Goal: Complete application form

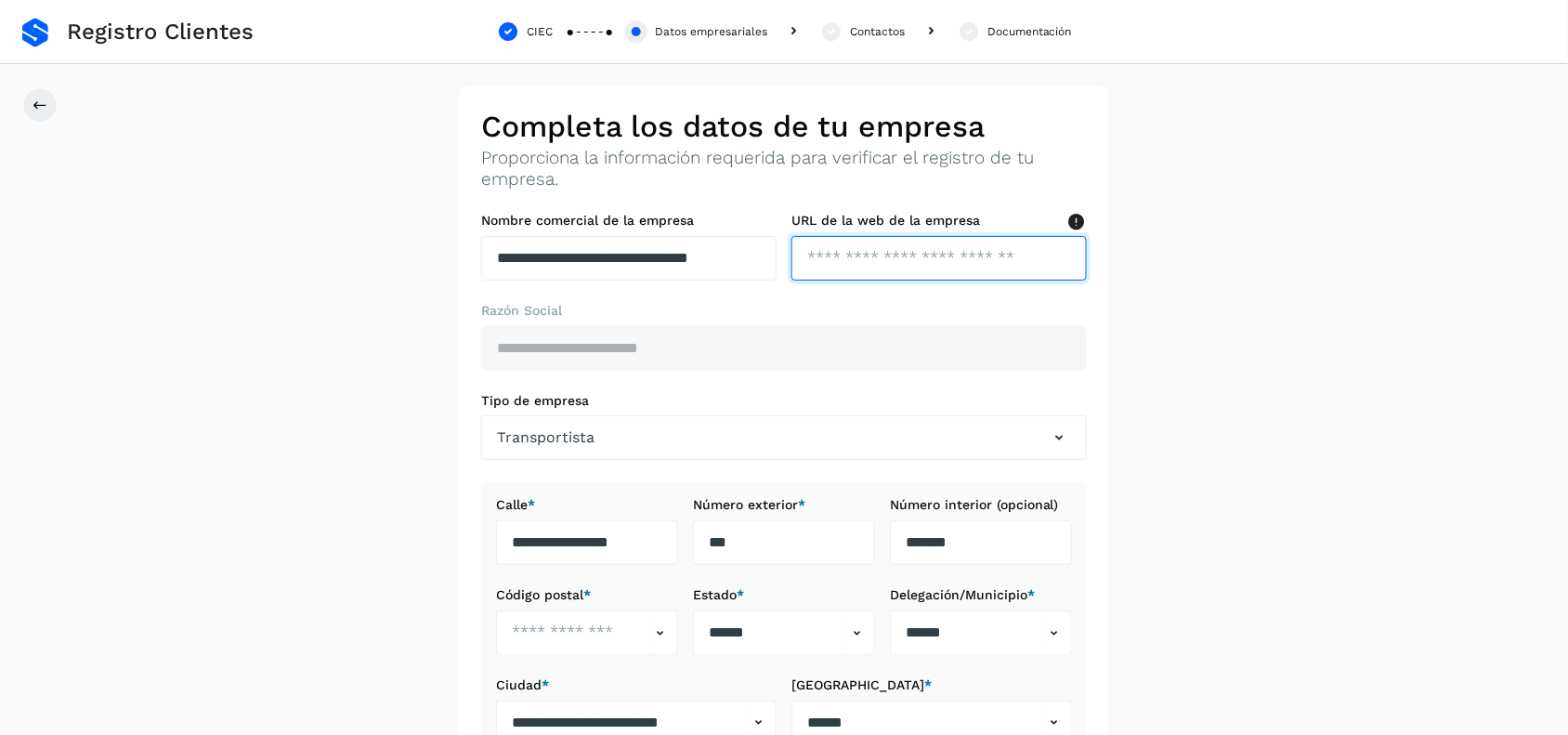
click at [930, 257] on input "text" at bounding box center [938, 257] width 295 height 44
click at [903, 256] on input "text" at bounding box center [938, 257] width 295 height 44
type input "**********"
click at [943, 308] on label "Razón Social" at bounding box center [784, 311] width 606 height 16
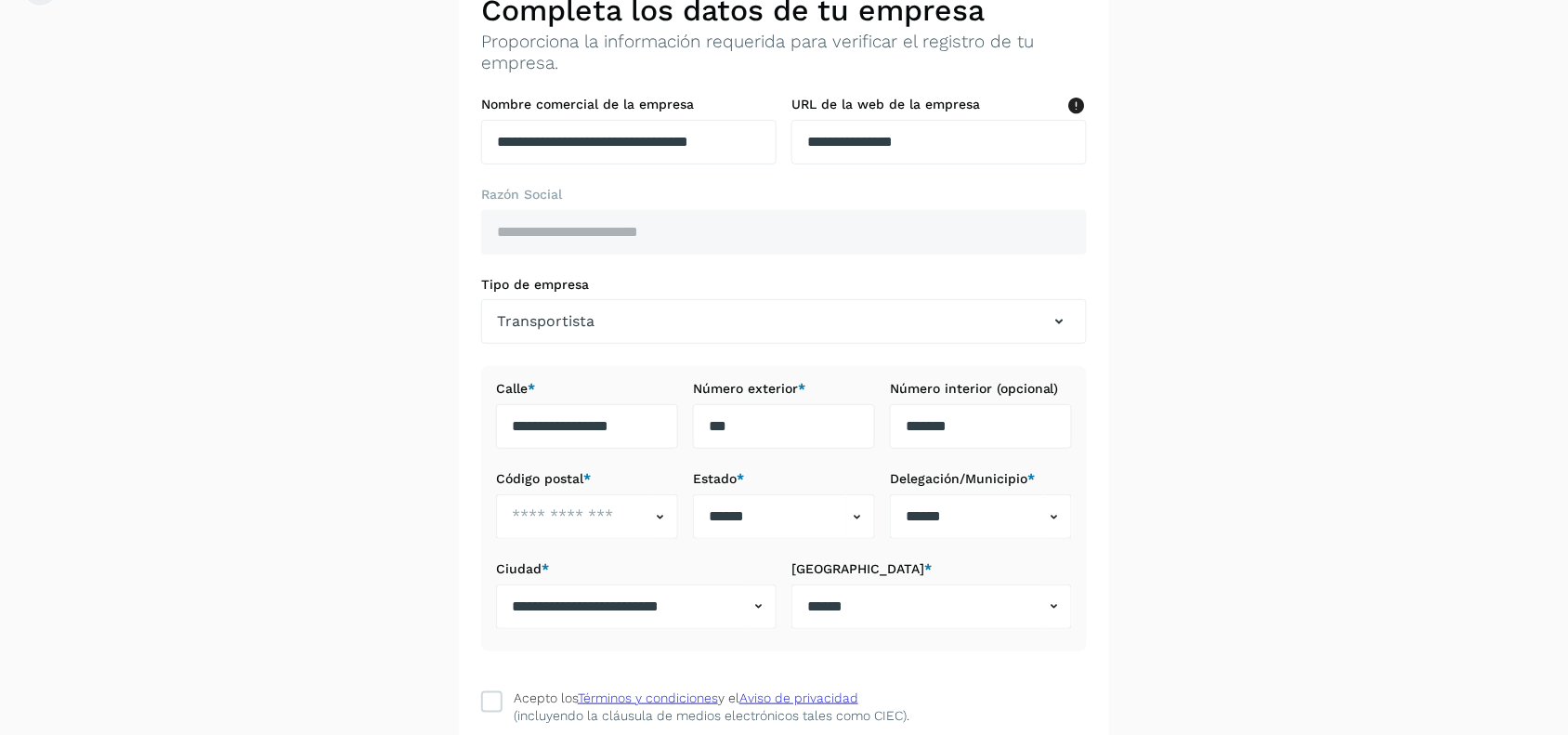
scroll to position [234, 0]
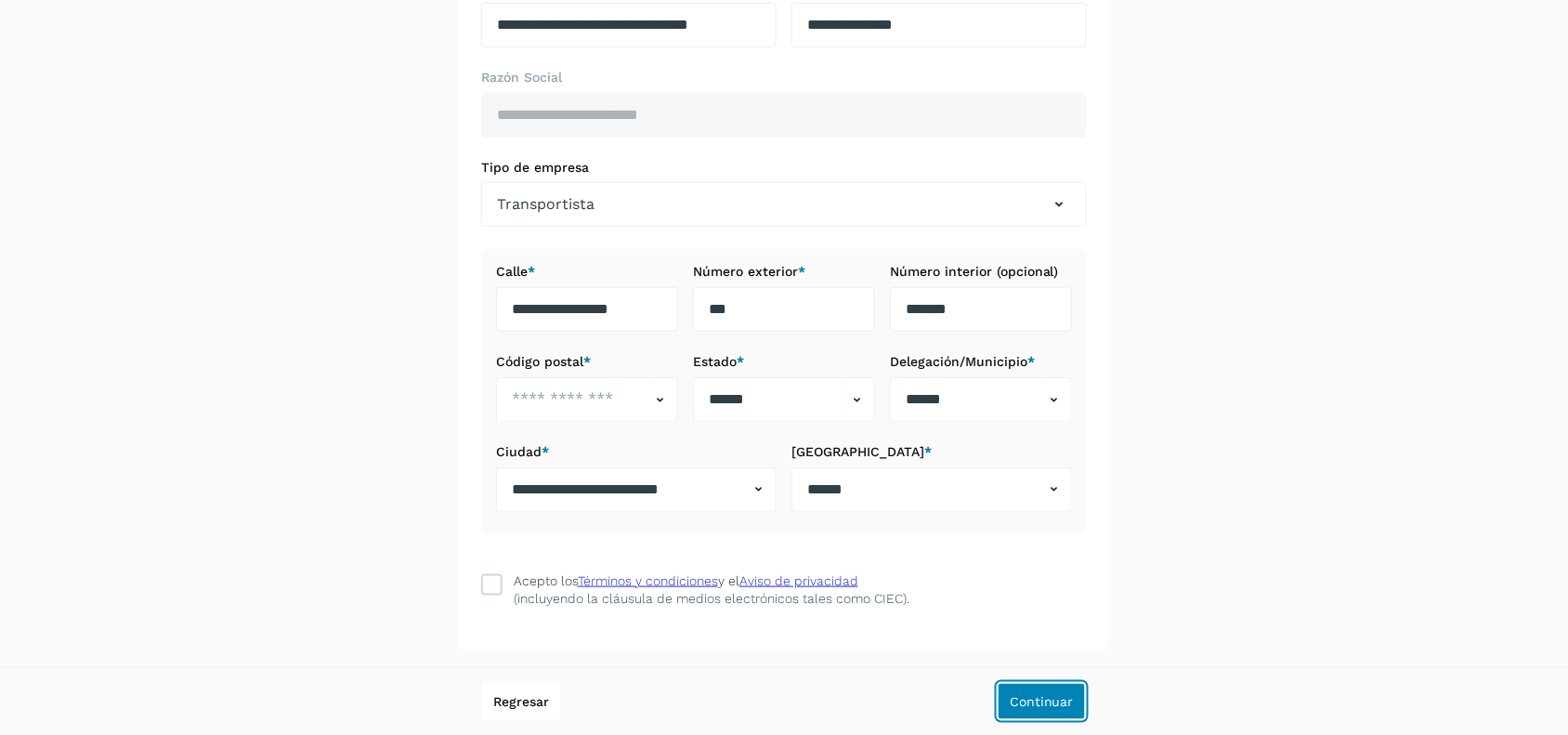
click at [1052, 699] on span "Continuar" at bounding box center [1041, 700] width 64 height 13
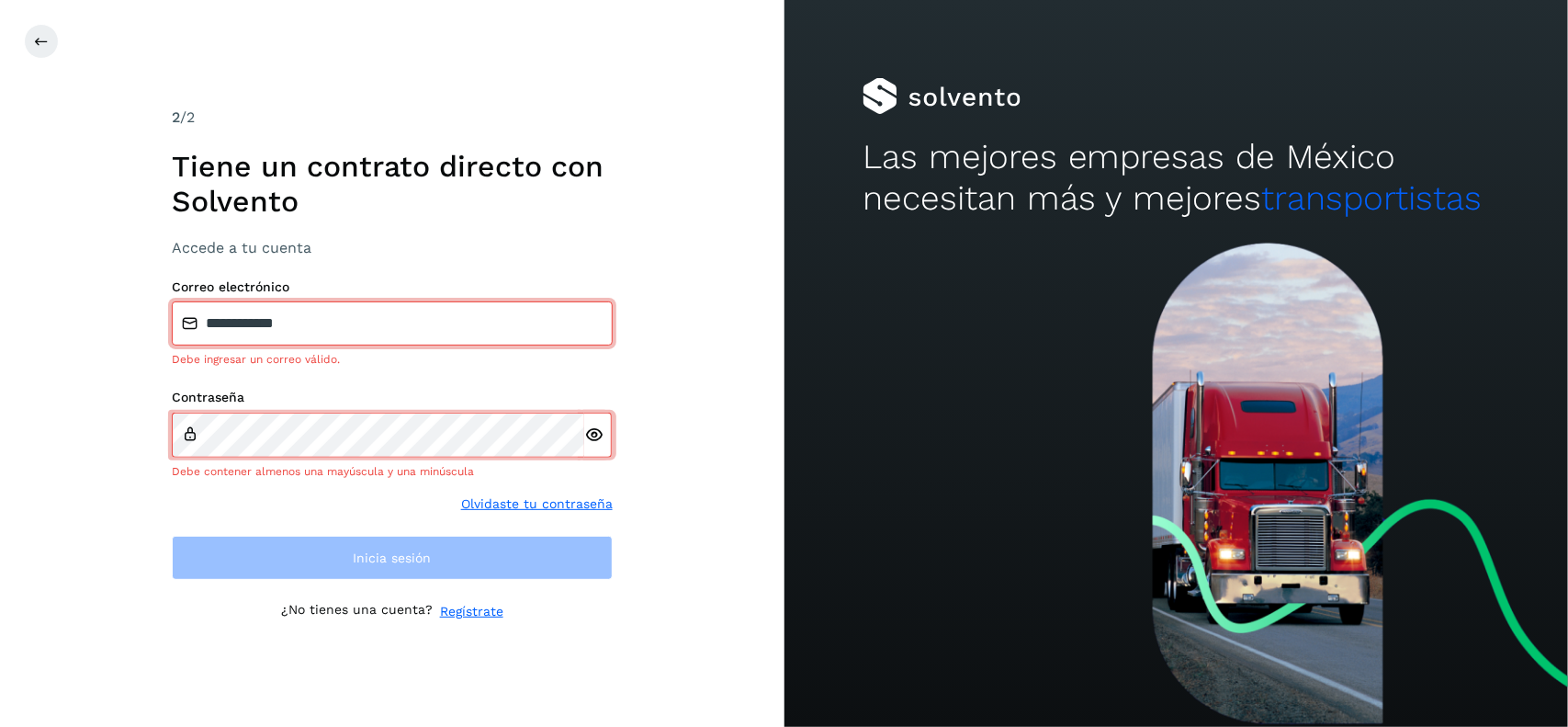
click at [593, 429] on icon at bounding box center [594, 435] width 20 height 20
click at [354, 320] on input "**********" at bounding box center [392, 323] width 441 height 44
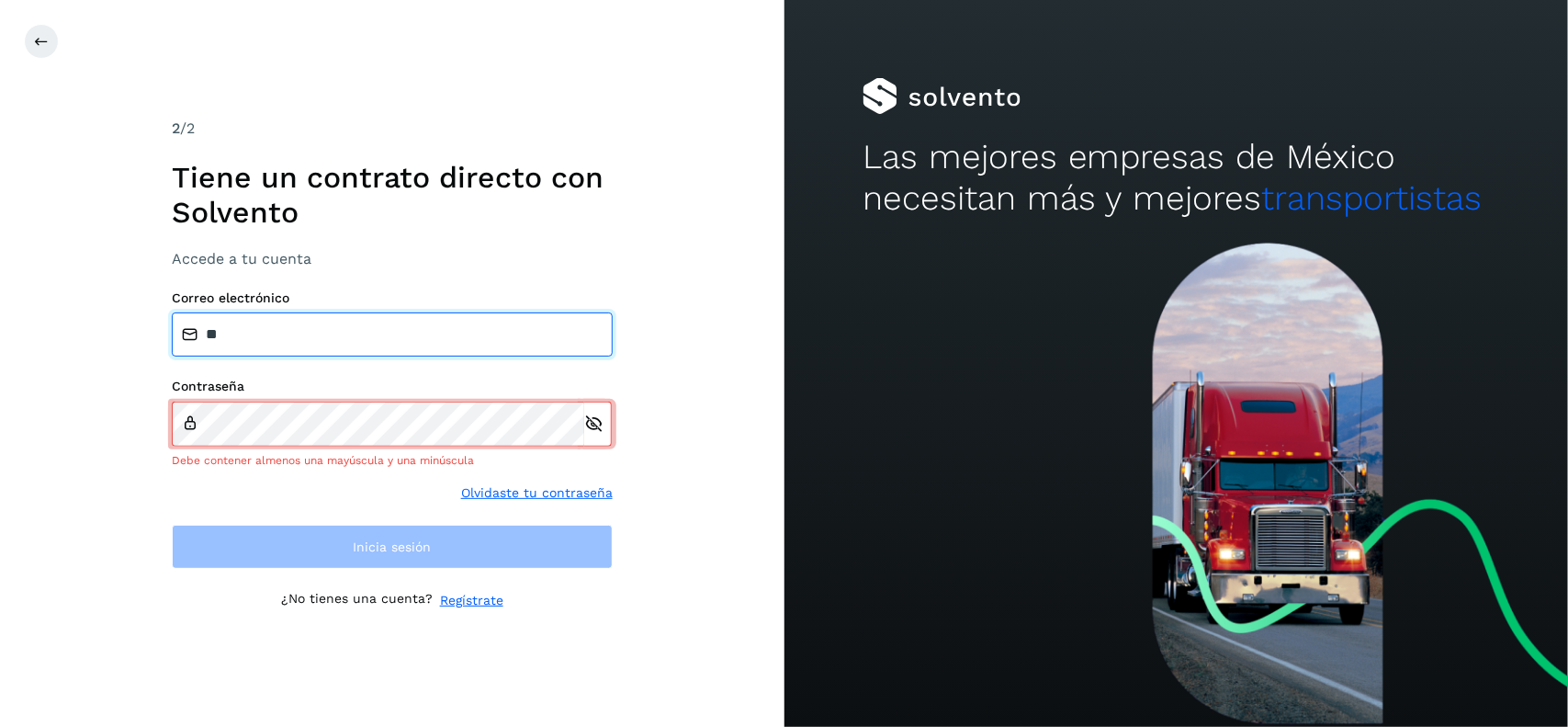
type input "*"
type input "**********"
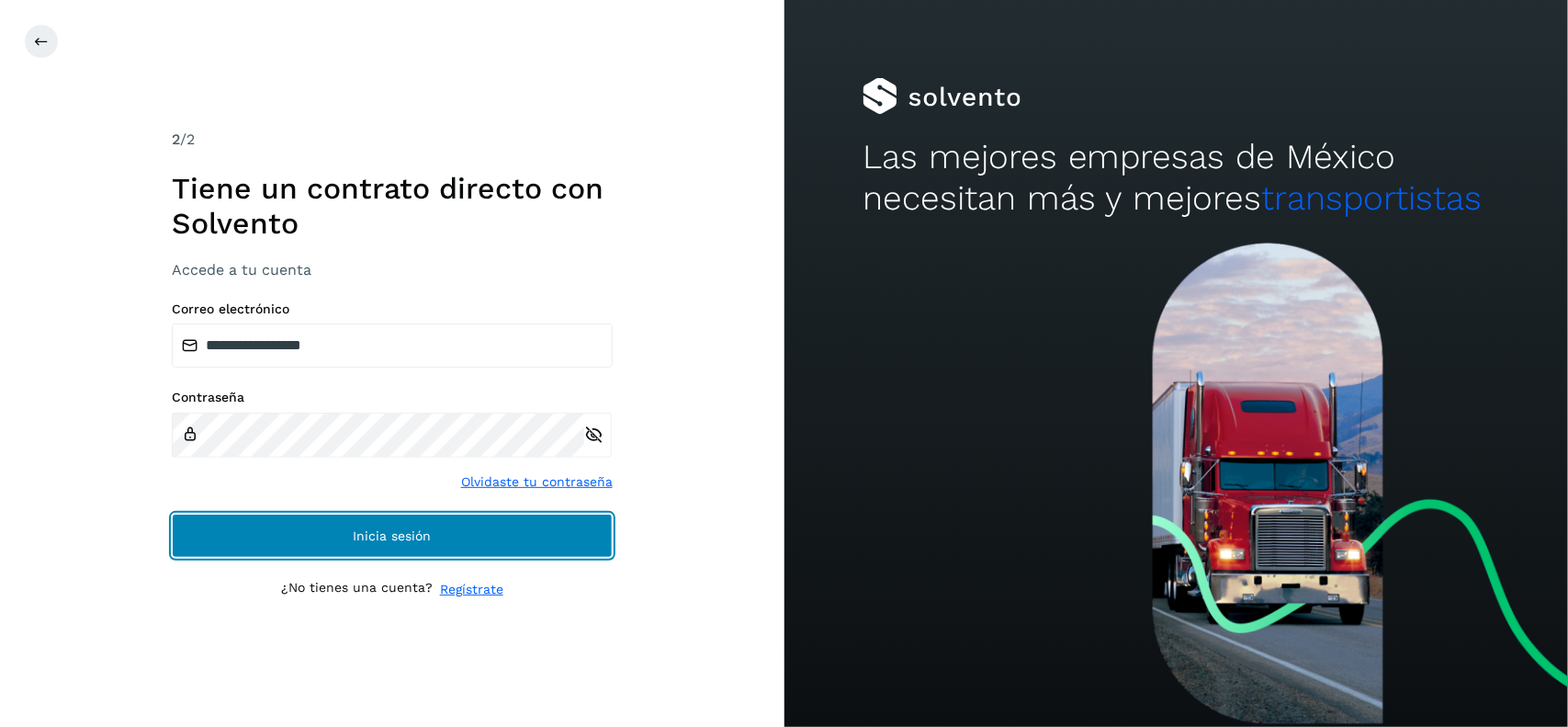
click at [401, 538] on span "Inicia sesión" at bounding box center [392, 535] width 78 height 13
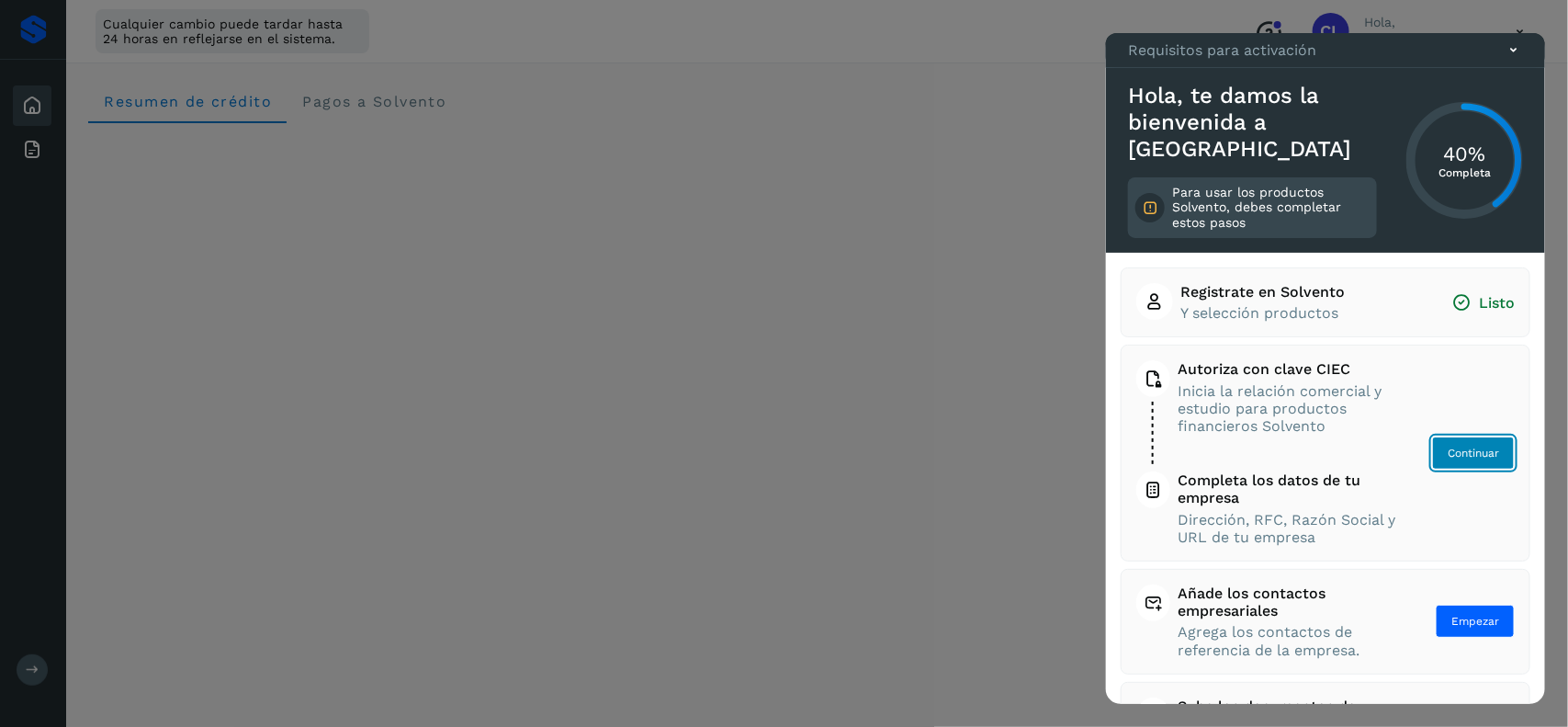
click at [1472, 451] on span "Continuar" at bounding box center [1473, 453] width 52 height 17
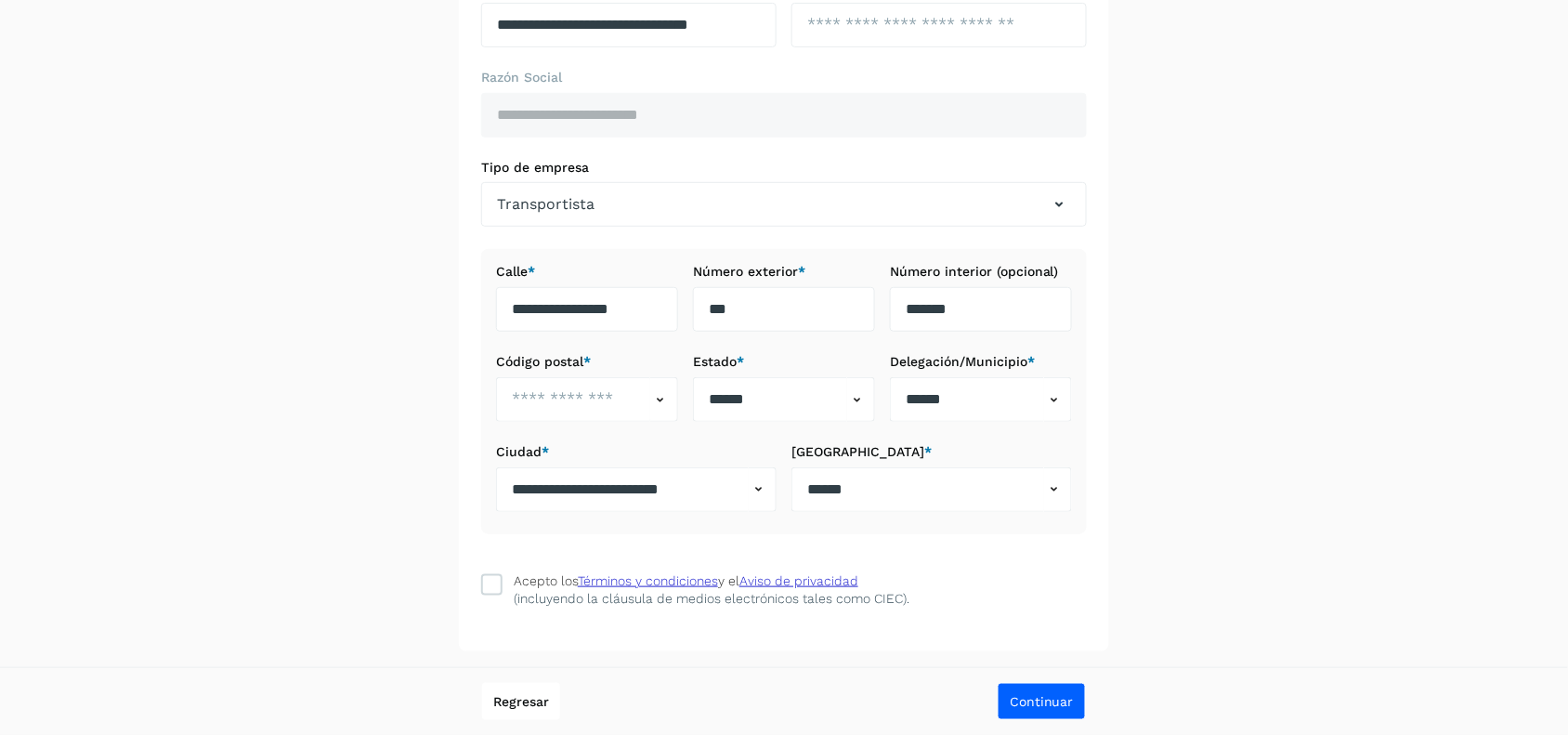
scroll to position [2, 0]
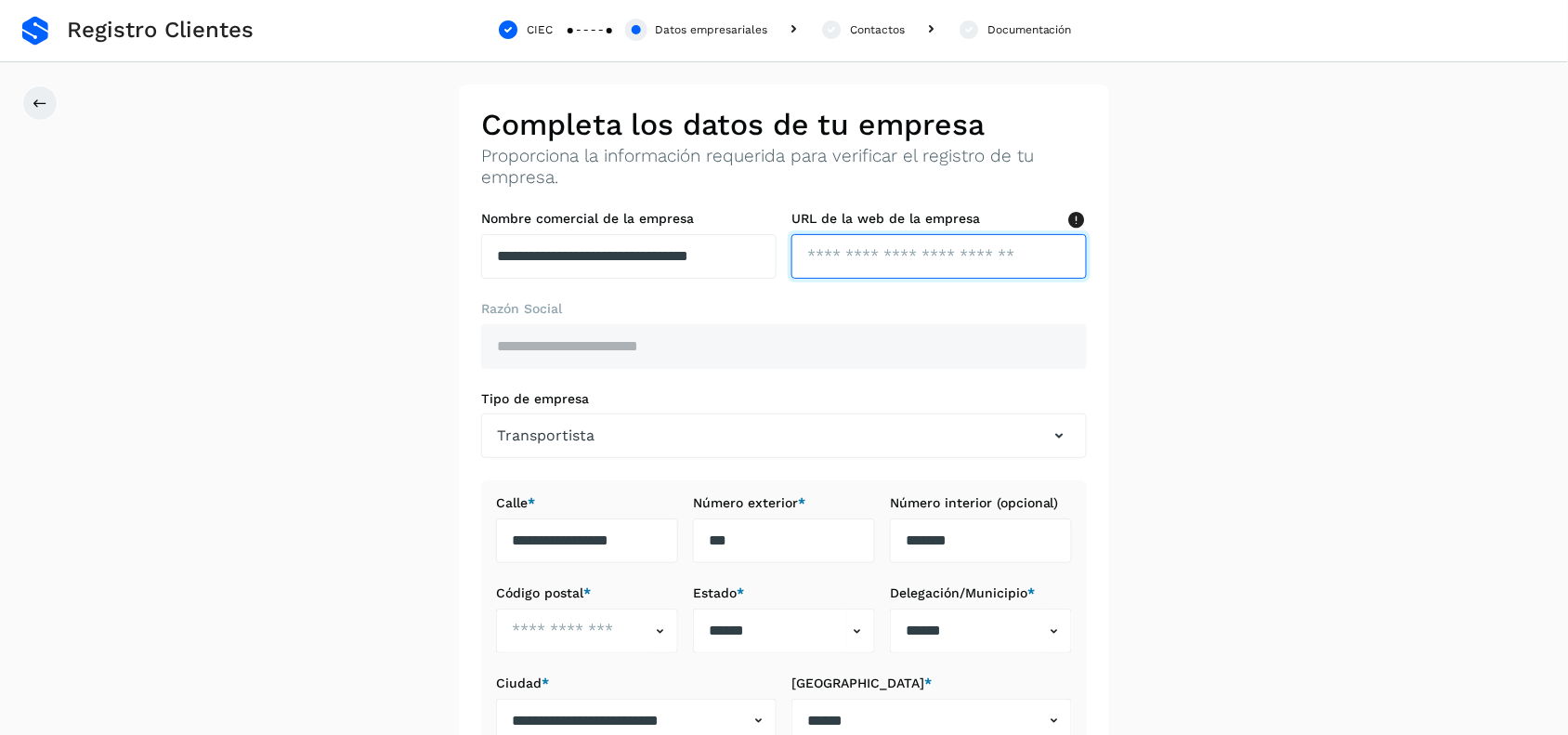
click at [925, 256] on input "text" at bounding box center [938, 256] width 295 height 44
type input "**********"
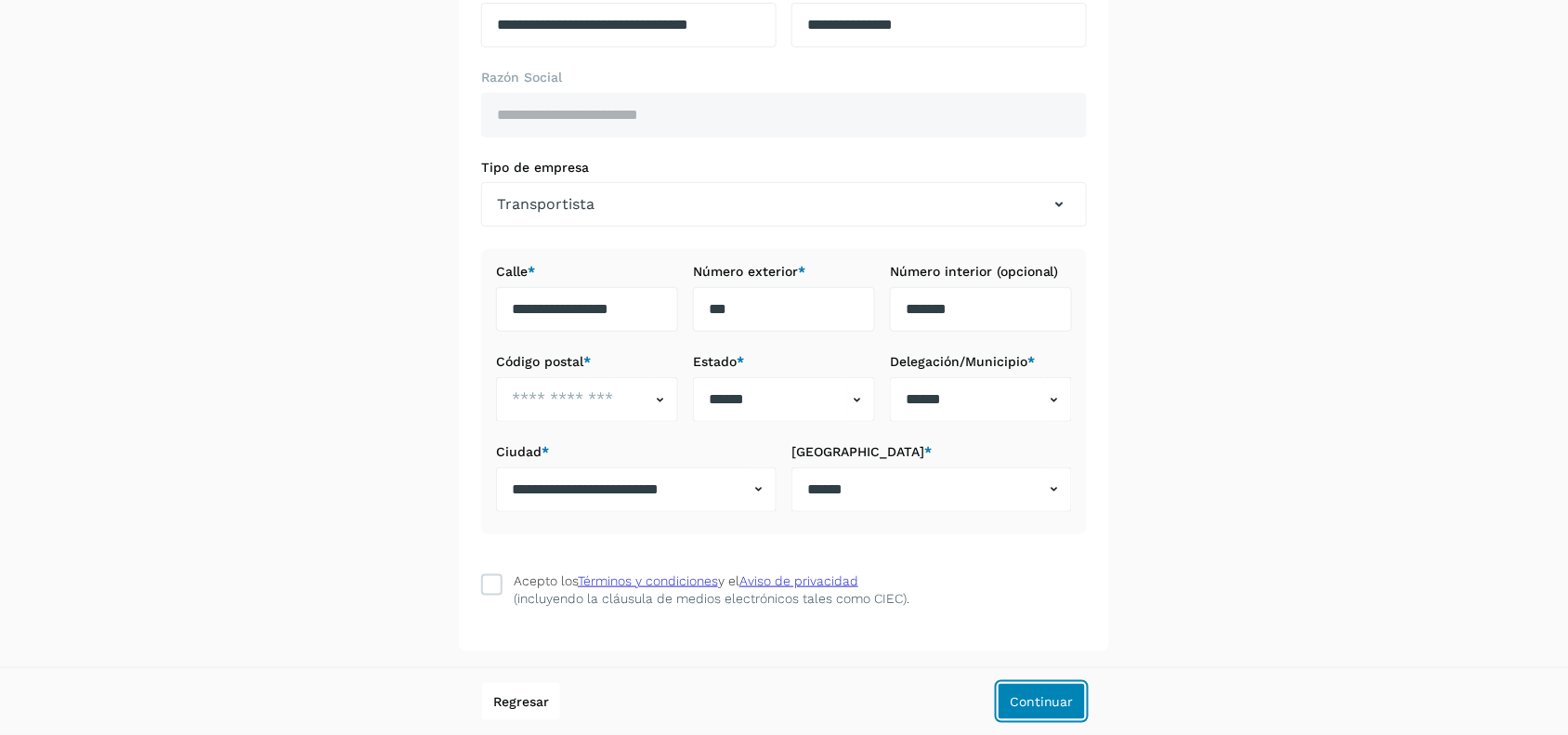
click at [1050, 704] on span "Continuar" at bounding box center [1041, 700] width 64 height 13
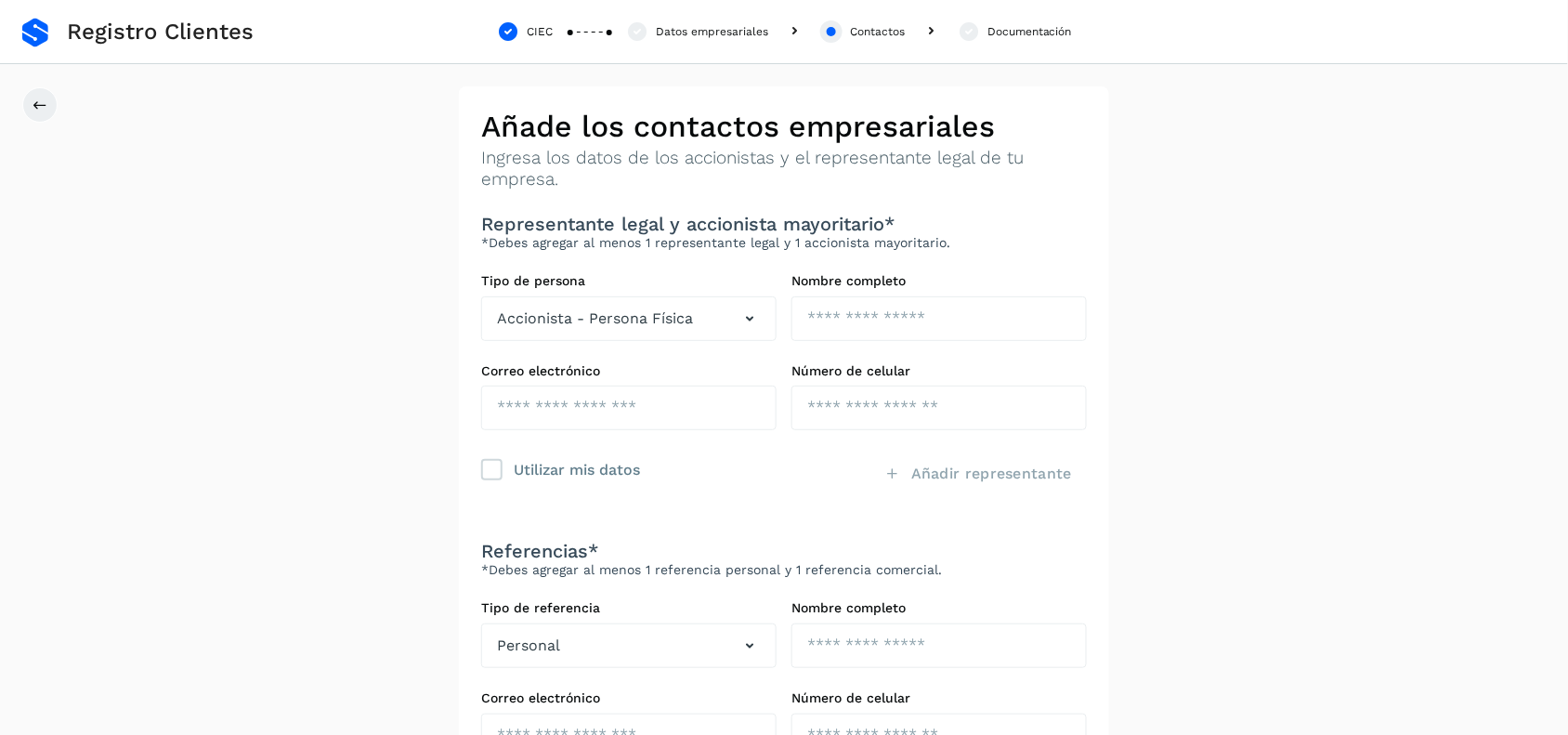
click at [1046, 31] on div "Documentación" at bounding box center [1030, 32] width 85 height 17
click at [994, 33] on div "Documentación" at bounding box center [1030, 32] width 85 height 17
click at [1051, 29] on div "Documentación" at bounding box center [1030, 32] width 85 height 17
click at [1028, 34] on div "Documentación" at bounding box center [1030, 32] width 85 height 17
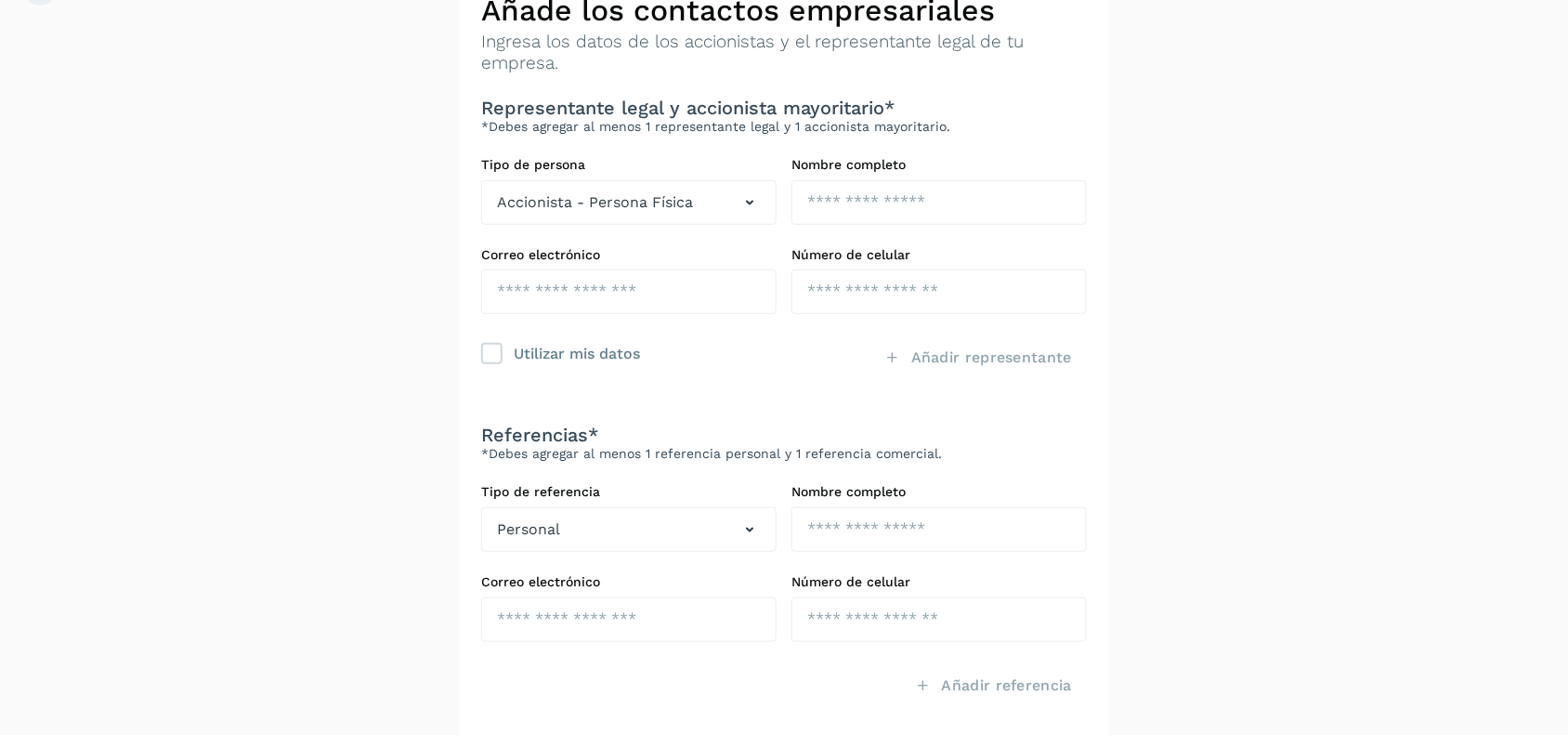
scroll to position [216, 0]
